Goal: Transaction & Acquisition: Purchase product/service

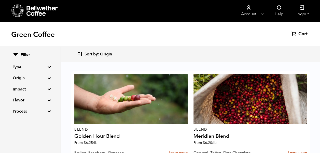
scroll to position [472, 0]
click at [46, 68] on summary "Type" at bounding box center [30, 67] width 35 height 6
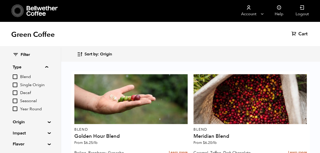
click at [17, 77] on input "Blend" at bounding box center [15, 77] width 5 height 5
checkbox input "true"
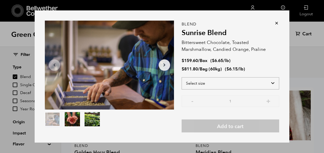
click at [270, 83] on select "Select size Bag (60kg) (132 lbs) Box (24 lbs)" at bounding box center [231, 83] width 98 height 12
select select "bag-3"
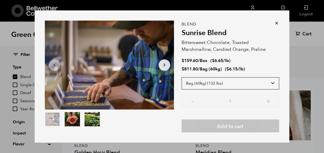
click at [182, 77] on select "Select size Bag (60kg) (132 lbs) Box (24 lbs)" at bounding box center [231, 83] width 98 height 12
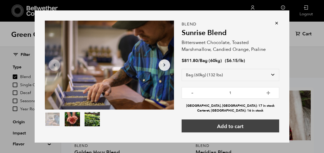
click at [247, 126] on button "Add to cart" at bounding box center [231, 126] width 98 height 13
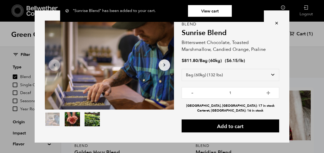
click at [274, 22] on icon at bounding box center [276, 23] width 5 height 5
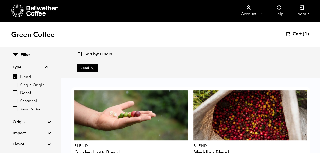
click at [16, 77] on input "Blend" at bounding box center [15, 77] width 5 height 5
checkbox input "false"
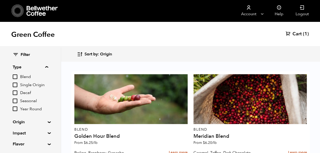
click at [16, 84] on input "Single Origin" at bounding box center [15, 85] width 5 height 5
checkbox input "true"
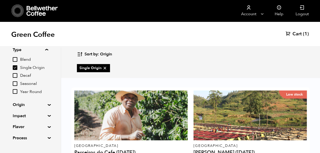
scroll to position [28, 0]
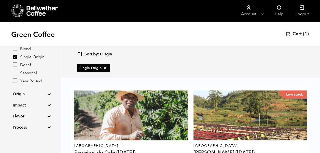
click at [48, 94] on summary "Origin" at bounding box center [30, 94] width 35 height 6
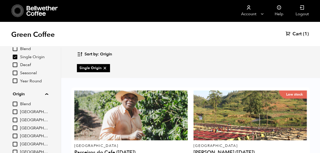
click at [16, 151] on input "Ethiopia" at bounding box center [15, 152] width 5 height 5
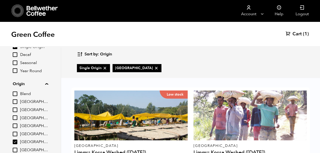
scroll to position [59, 0]
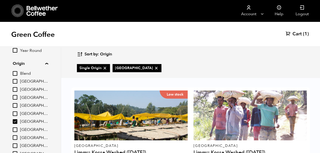
click at [16, 121] on input "Ethiopia" at bounding box center [15, 122] width 5 height 5
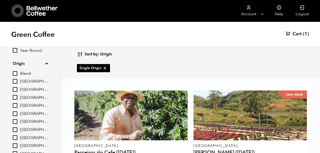
click at [16, 121] on input "Ethiopia" at bounding box center [15, 122] width 5 height 5
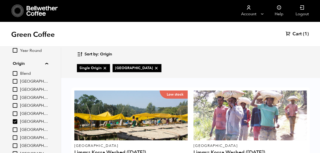
click at [154, 67] on icon at bounding box center [156, 68] width 5 height 5
checkbox input "false"
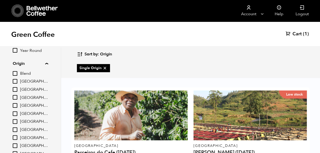
scroll to position [354, 0]
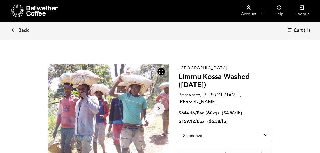
scroll to position [222, 218]
click at [267, 130] on select "Select size Bag (60kg) (132 lbs) Box (24 lbs)" at bounding box center [226, 136] width 94 height 12
select select "bag-3"
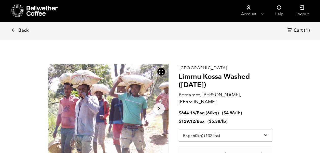
click at [179, 130] on select "Select size Bag (60kg) (132 lbs) Box (24 lbs)" at bounding box center [226, 136] width 94 height 12
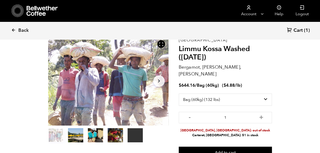
scroll to position [41, 0]
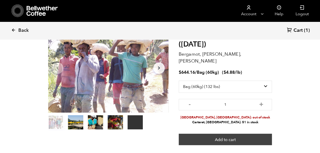
click at [232, 134] on button "Add to cart" at bounding box center [226, 140] width 94 height 12
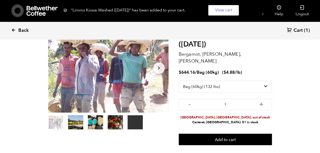
click at [15, 31] on icon at bounding box center [13, 30] width 5 height 5
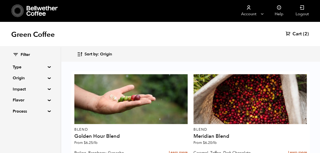
click at [48, 66] on summary "Type" at bounding box center [30, 67] width 35 height 6
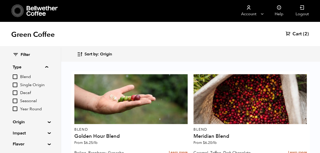
click at [15, 94] on input "Decaf" at bounding box center [15, 93] width 5 height 5
checkbox input "true"
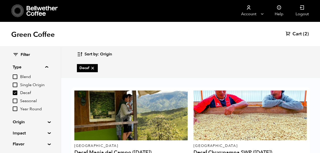
scroll to position [52, 0]
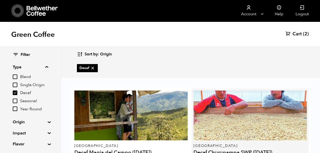
click at [233, 91] on div at bounding box center [250, 116] width 113 height 50
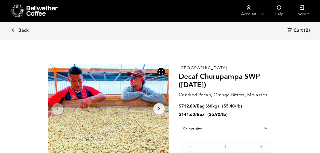
scroll to position [222, 218]
click at [267, 129] on select "Select size Bag (60kg) (132 lbs) Box (24 lbs)" at bounding box center [226, 129] width 94 height 12
select select "box"
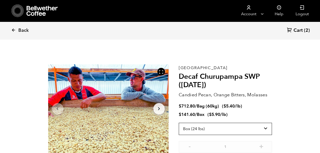
click at [179, 123] on select "Select size Bag (60kg) (132 lbs) Box (24 lbs)" at bounding box center [226, 129] width 94 height 12
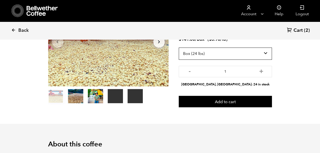
scroll to position [66, 0]
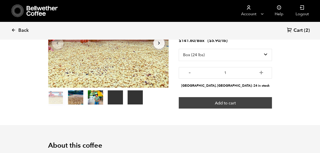
click at [236, 101] on button "Add to cart" at bounding box center [226, 103] width 94 height 12
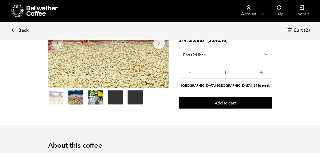
click at [12, 29] on icon at bounding box center [13, 30] width 5 height 5
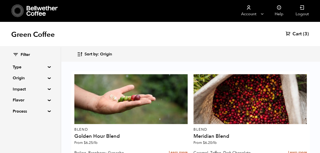
click at [48, 76] on div "Filter Type Blend Single Origin Decaf Seasonal Year Round Origin Blend [GEOGRAP…" at bounding box center [30, 83] width 61 height 73
click at [48, 77] on summary "Origin" at bounding box center [30, 78] width 35 height 6
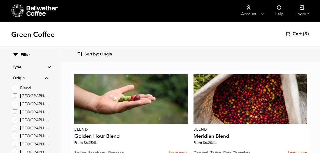
click at [17, 145] on input "[GEOGRAPHIC_DATA]" at bounding box center [15, 144] width 5 height 5
checkbox input "true"
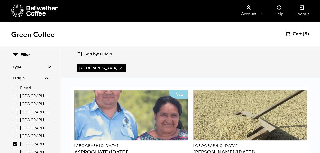
scroll to position [35, 0]
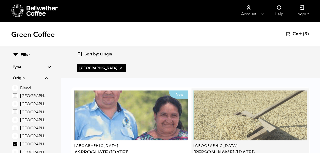
click at [251, 95] on div at bounding box center [250, 116] width 113 height 50
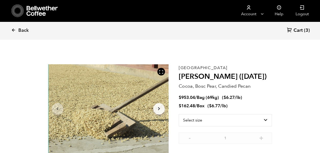
scroll to position [222, 218]
click at [267, 121] on select "Select size Bag (69kg) (152 lbs) Box (24 lbs)" at bounding box center [226, 120] width 94 height 12
select select "box"
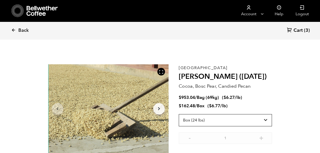
click at [179, 114] on select "Select size Bag (69kg) (152 lbs) Box (24 lbs)" at bounding box center [226, 120] width 94 height 12
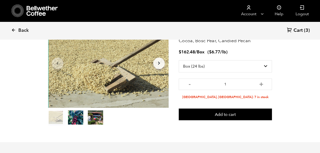
scroll to position [65, 0]
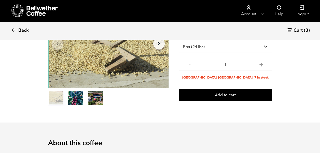
click at [15, 30] on icon at bounding box center [13, 30] width 5 height 5
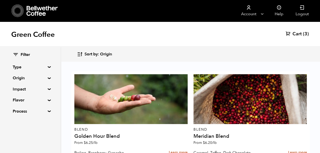
click at [48, 77] on summary "Origin" at bounding box center [30, 78] width 35 height 6
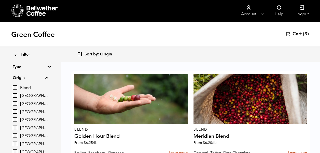
scroll to position [1, 0]
click at [47, 77] on summary "Origin" at bounding box center [30, 78] width 35 height 6
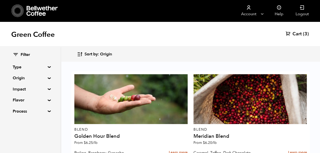
scroll to position [0, 0]
click at [47, 66] on summary "Type" at bounding box center [30, 67] width 35 height 6
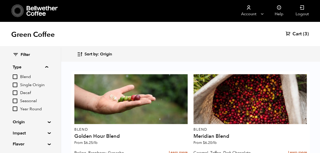
click at [47, 67] on summary "Type" at bounding box center [30, 67] width 35 height 6
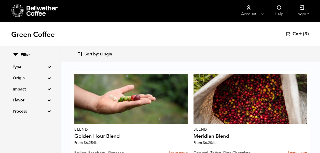
click at [48, 79] on summary "Origin" at bounding box center [30, 78] width 35 height 6
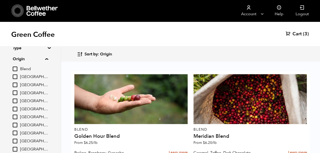
scroll to position [17, 0]
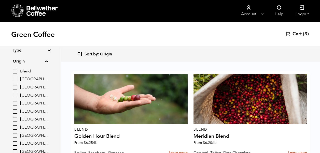
click at [48, 62] on summary "Origin" at bounding box center [30, 61] width 35 height 6
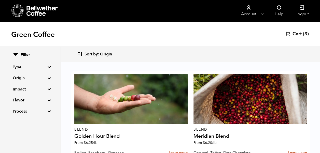
scroll to position [878, 0]
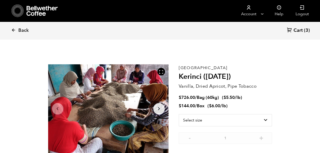
scroll to position [222, 218]
click at [267, 119] on select "Select size Bag (60kg) (132 lbs) Box (24 lbs)" at bounding box center [226, 120] width 94 height 12
select select "box"
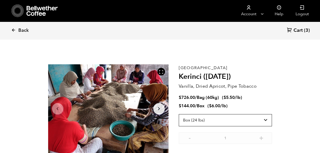
click at [179, 114] on select "Select size Bag (60kg) (132 lbs) Box (24 lbs)" at bounding box center [226, 120] width 94 height 12
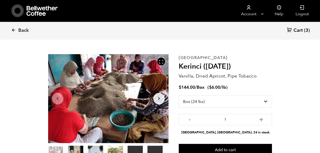
scroll to position [51, 0]
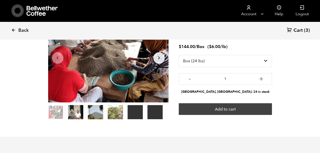
click at [230, 108] on button "Add to cart" at bounding box center [226, 109] width 94 height 12
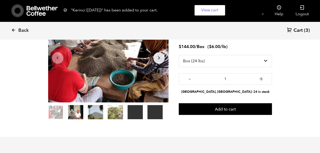
click at [300, 31] on span "Cart" at bounding box center [298, 31] width 9 height 6
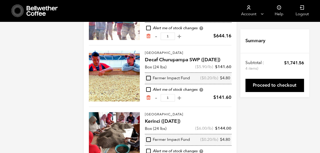
scroll to position [152, 0]
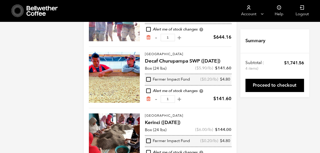
click at [148, 78] on input "checkbox" at bounding box center [148, 79] width 5 height 5
checkbox input "true"
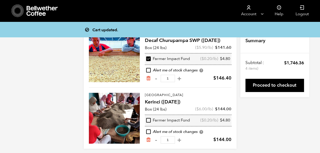
scroll to position [176, 0]
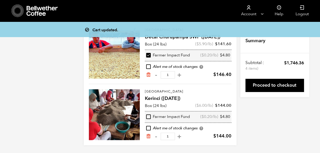
click at [148, 115] on input "checkbox" at bounding box center [148, 117] width 5 height 5
checkbox input "true"
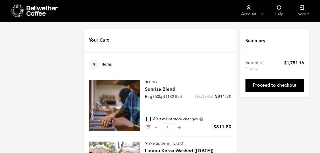
scroll to position [0, 0]
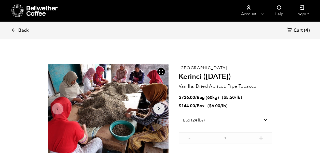
select select "box"
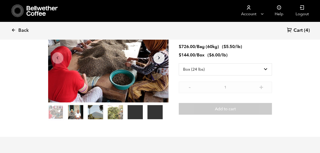
scroll to position [222, 218]
click at [19, 30] on span "Back" at bounding box center [23, 31] width 10 height 6
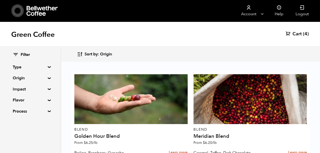
click at [48, 67] on summary "Type" at bounding box center [30, 67] width 35 height 6
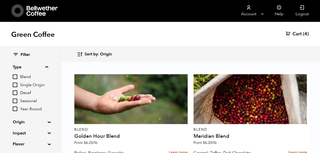
click at [16, 85] on input "Single Origin" at bounding box center [15, 85] width 5 height 5
checkbox input "true"
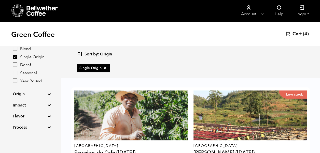
scroll to position [540, 0]
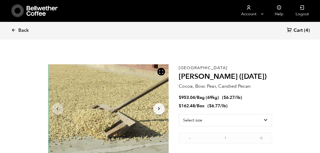
scroll to position [222, 218]
click at [267, 119] on select "Select size Bag (69kg) (152 lbs) Box (24 lbs)" at bounding box center [226, 120] width 94 height 12
select select "box"
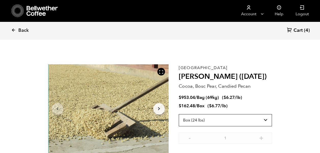
click at [179, 114] on select "Select size Bag (69kg) (152 lbs) Box (24 lbs)" at bounding box center [226, 120] width 94 height 12
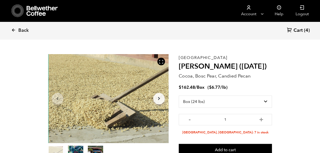
scroll to position [41, 0]
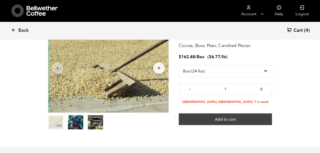
click at [230, 120] on button "Add to cart" at bounding box center [226, 120] width 94 height 12
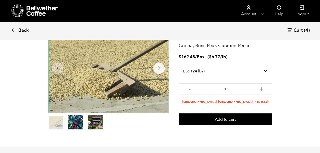
click at [21, 30] on span "Back" at bounding box center [23, 31] width 10 height 6
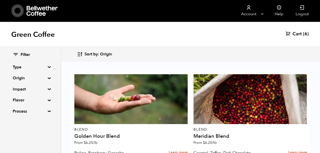
click at [300, 34] on span "Cart" at bounding box center [297, 34] width 9 height 6
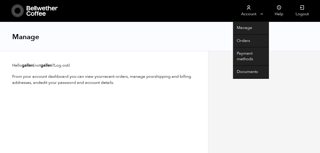
click at [251, 13] on link "Account" at bounding box center [248, 11] width 31 height 22
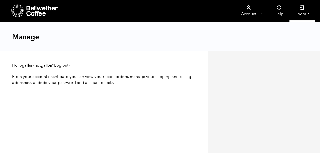
click at [303, 13] on link "Logout" at bounding box center [302, 11] width 25 height 22
